Goal: Task Accomplishment & Management: Manage account settings

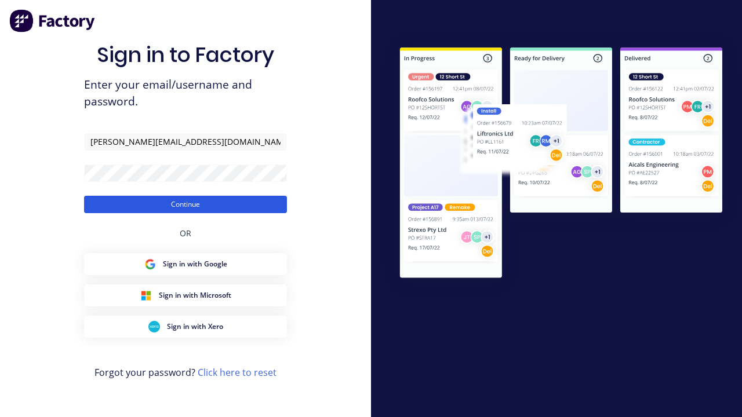
click at [185, 204] on button "Continue" at bounding box center [185, 204] width 203 height 17
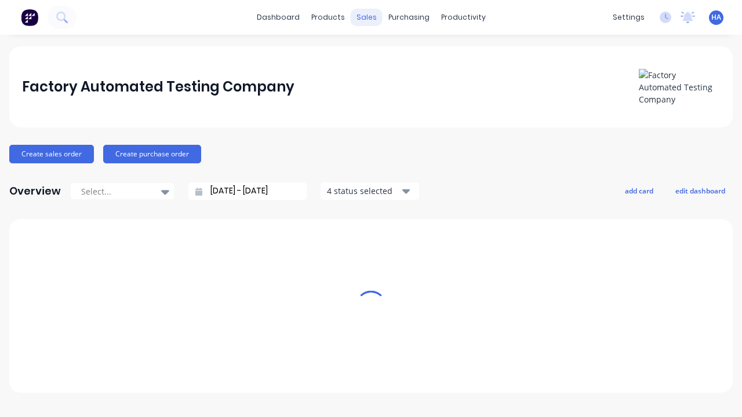
click at [366, 17] on div "sales" at bounding box center [367, 17] width 32 height 17
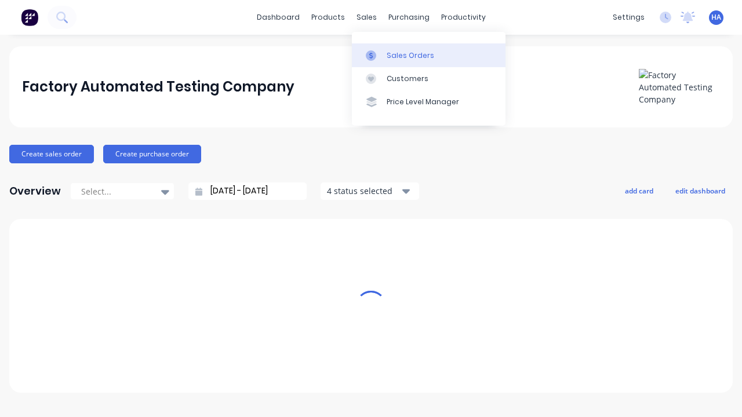
click at [428, 55] on link "Sales Orders" at bounding box center [429, 54] width 154 height 23
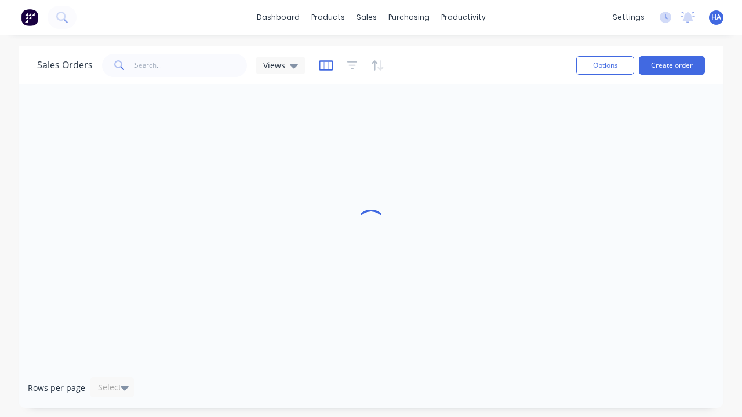
click at [324, 65] on icon "button" at bounding box center [326, 66] width 14 height 12
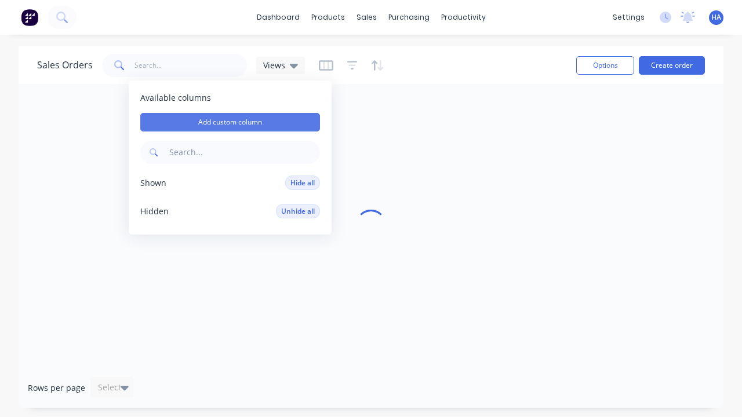
click at [230, 122] on button "Add custom column" at bounding box center [230, 122] width 180 height 19
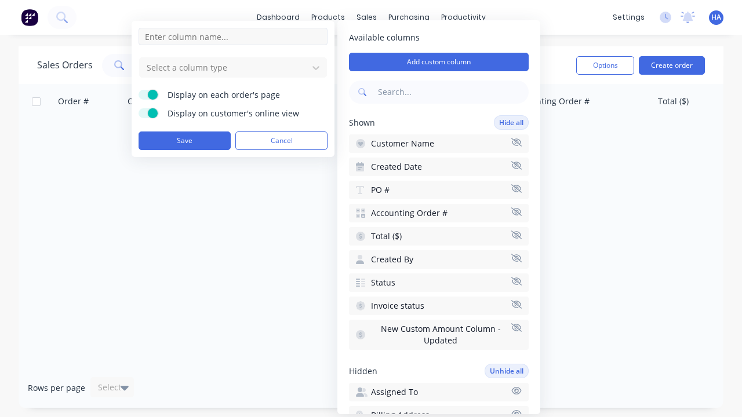
click at [233, 37] on input at bounding box center [232, 36] width 189 height 17
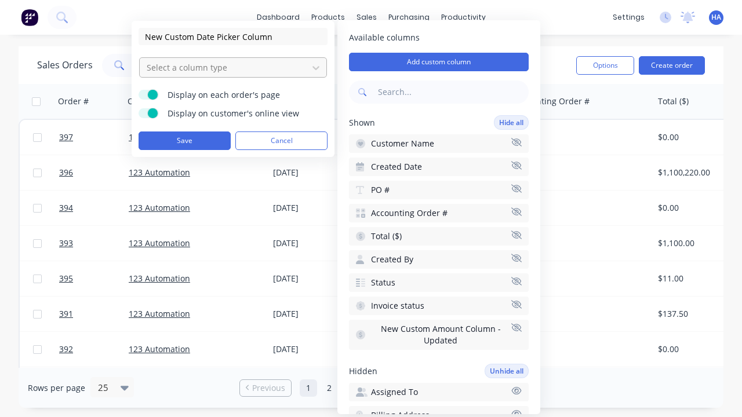
type input "New Custom Date Picker Column"
click at [224, 67] on div at bounding box center [223, 67] width 156 height 14
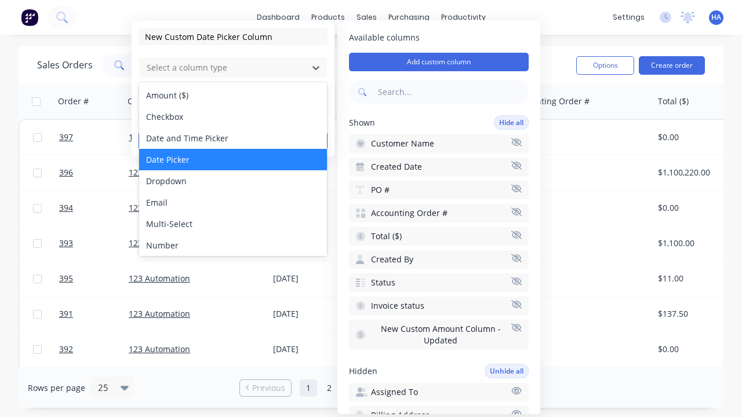
click at [233, 159] on div "Date Picker" at bounding box center [233, 159] width 188 height 21
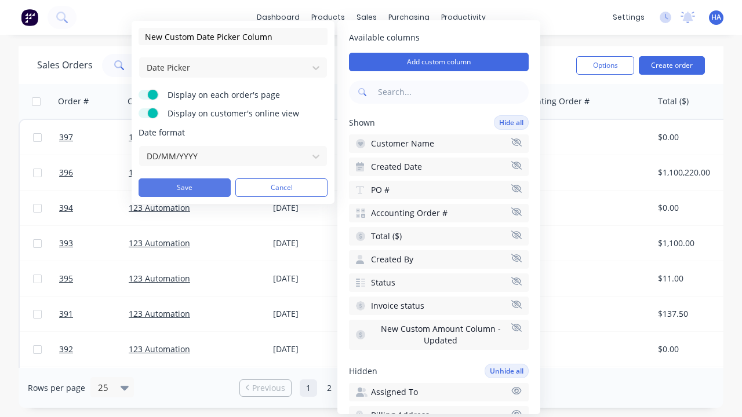
click at [184, 188] on button "Save" at bounding box center [184, 187] width 92 height 19
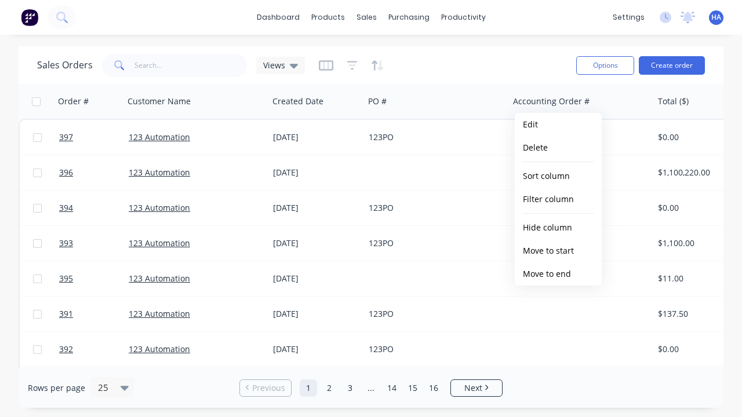
scroll to position [0, 815]
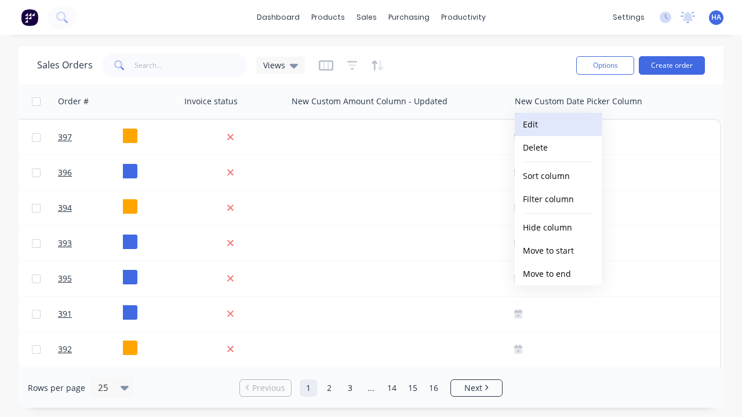
click at [558, 125] on button "Edit" at bounding box center [558, 124] width 87 height 23
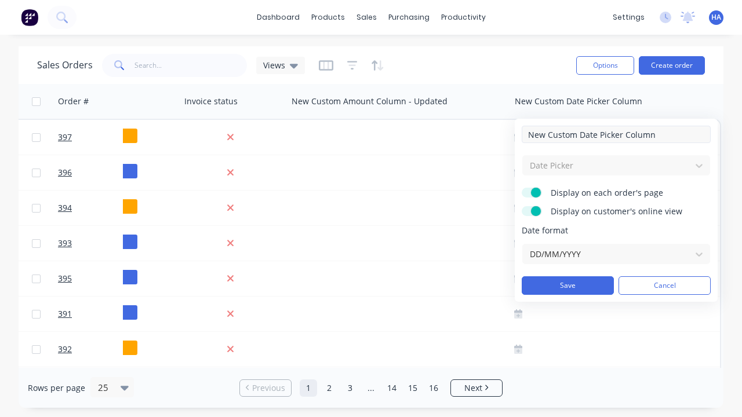
click at [616, 134] on input "New Custom Date Picker Column" at bounding box center [615, 134] width 189 height 17
type input "New Custom Date Picker Column - Updated"
click at [567, 286] on button "Save" at bounding box center [567, 285] width 92 height 19
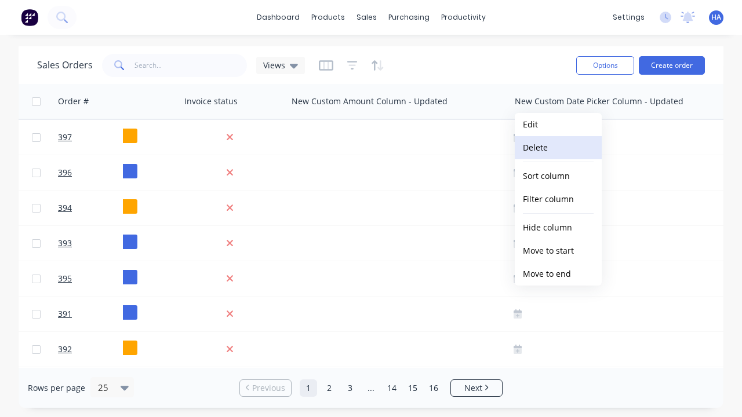
click at [558, 148] on button "Delete" at bounding box center [558, 147] width 87 height 23
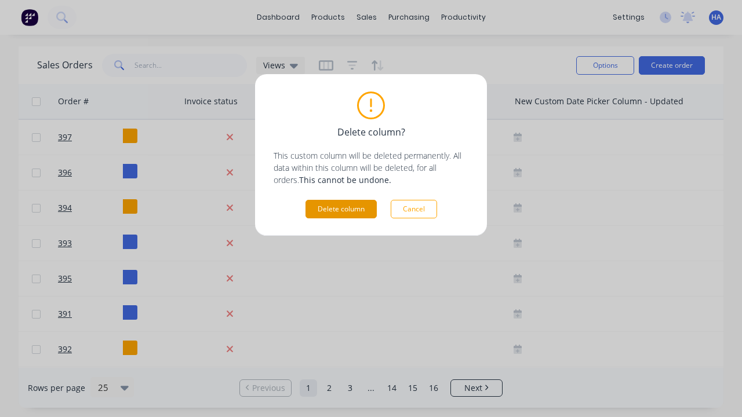
click at [341, 209] on button "Delete column" at bounding box center [340, 209] width 71 height 19
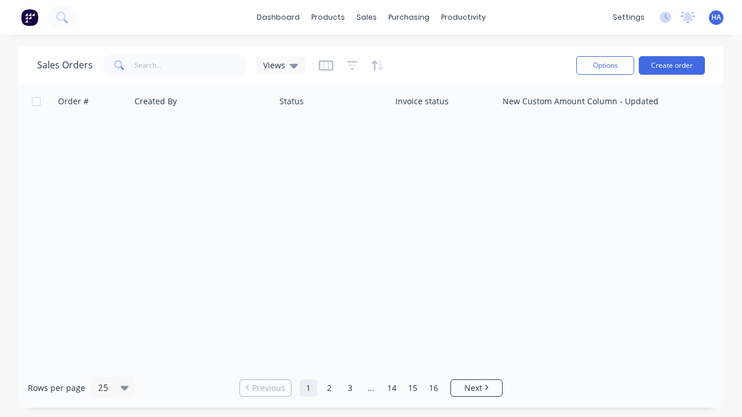
scroll to position [0, 604]
